Goal: Check status: Check status

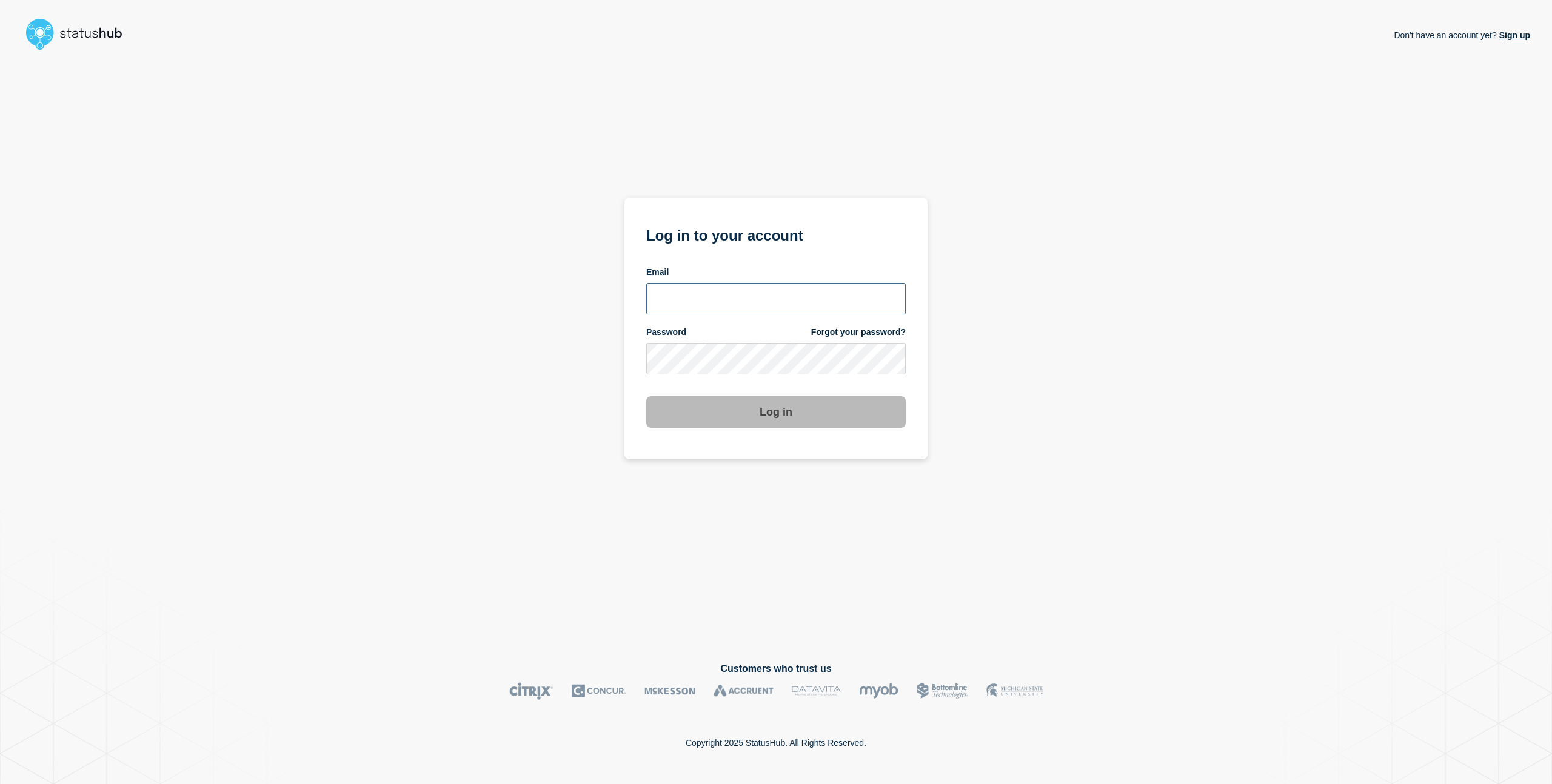
click at [771, 304] on input "email input" at bounding box center [776, 299] width 259 height 31
type input "charlo.avendanio@catonetworks.com"
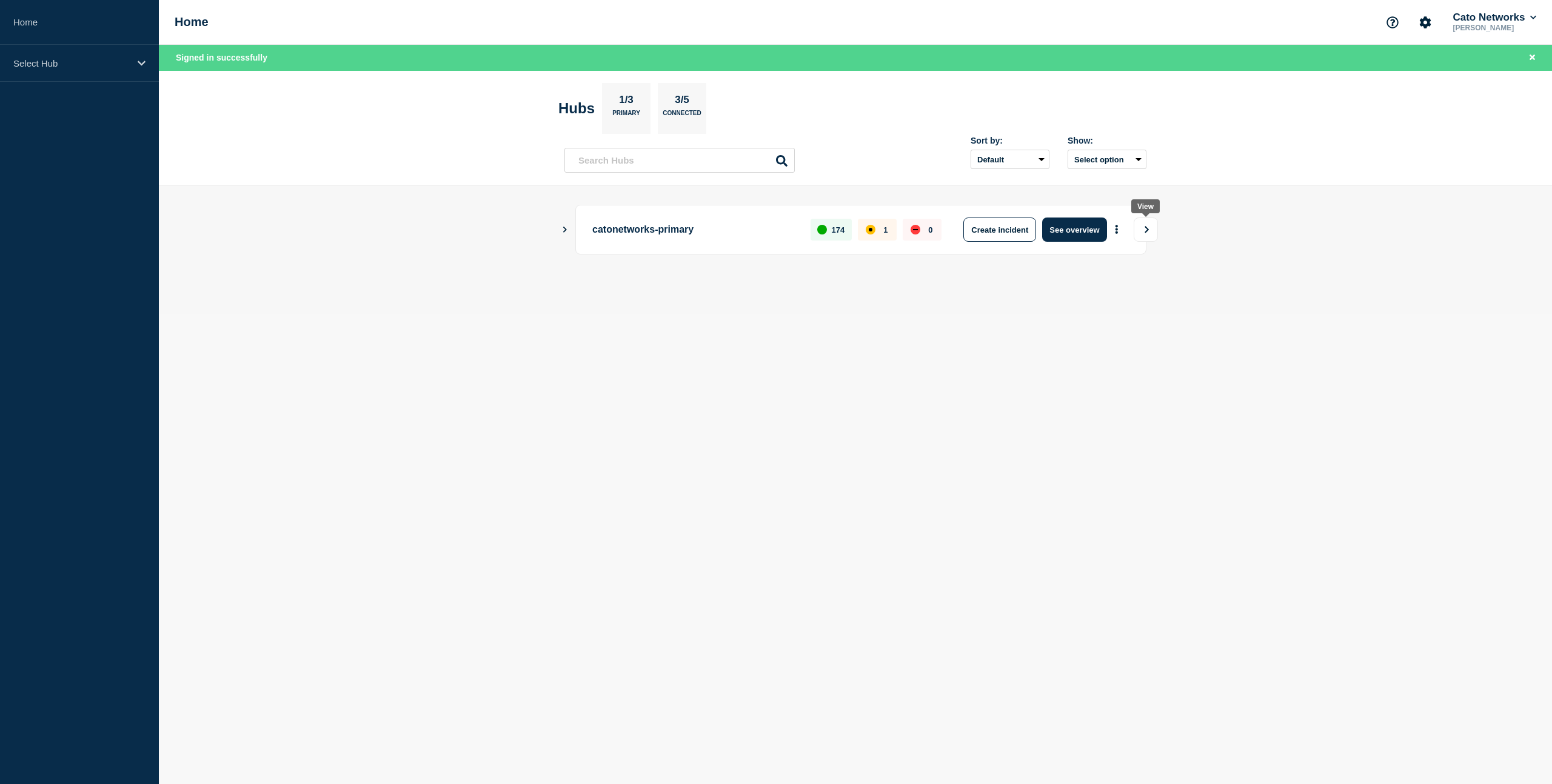
click at [1147, 228] on icon "View" at bounding box center [1147, 229] width 4 height 7
